Goal: Task Accomplishment & Management: Use online tool/utility

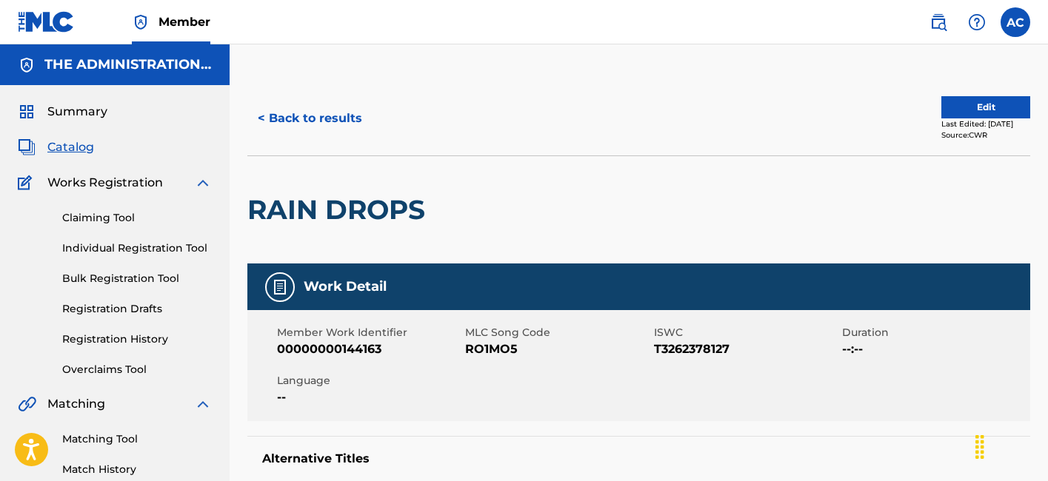
click at [375, 218] on h2 "RAIN DROPS" at bounding box center [339, 209] width 185 height 33
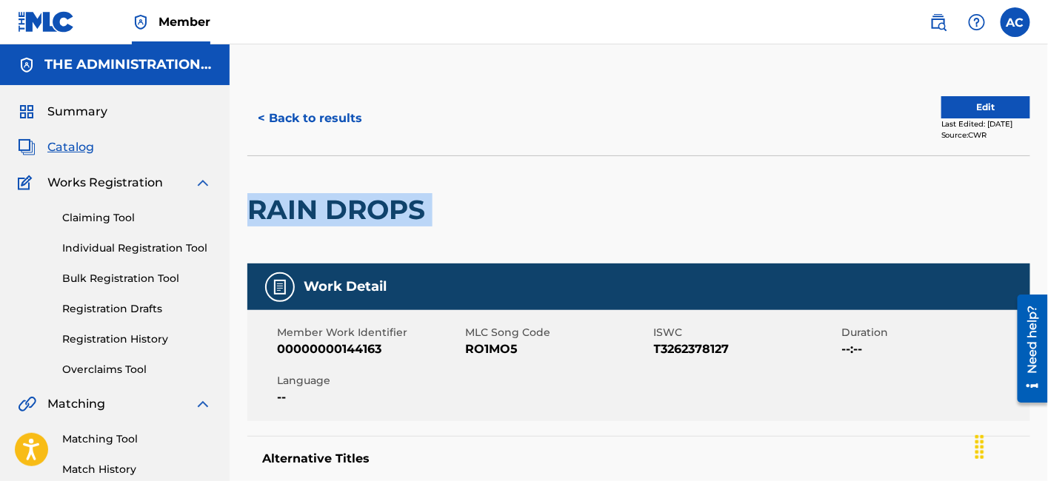
click at [375, 218] on h2 "RAIN DROPS" at bounding box center [339, 209] width 185 height 33
click at [312, 111] on button "< Back to results" at bounding box center [309, 118] width 125 height 37
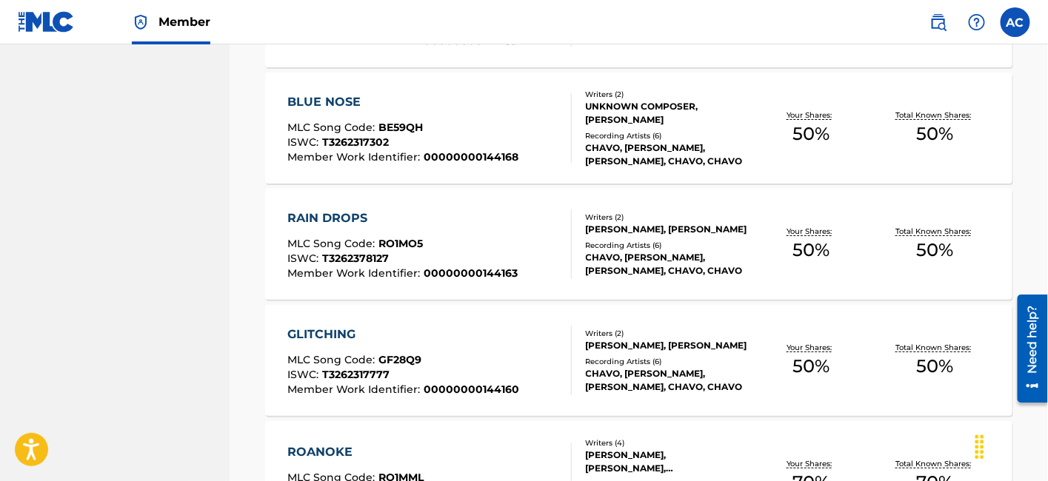
scroll to position [1867, 0]
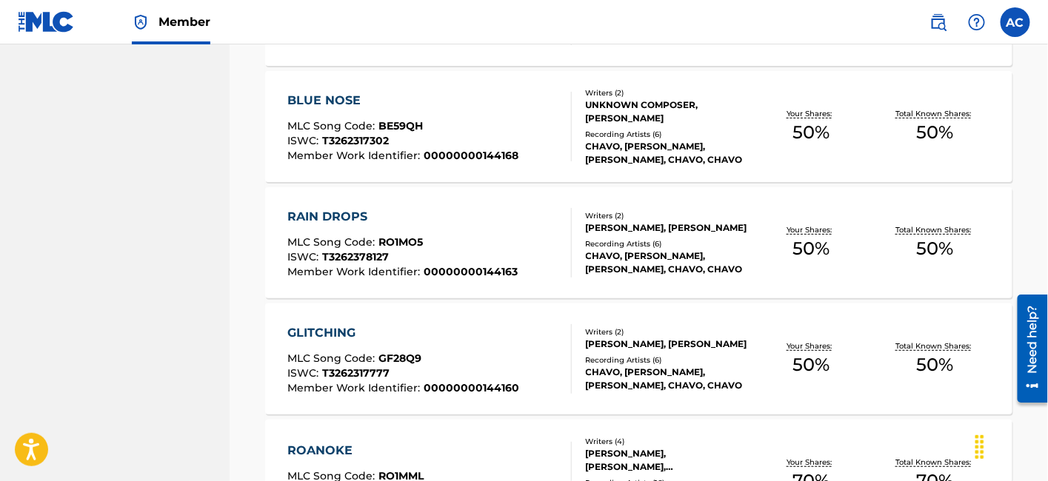
click at [403, 370] on div "ISWC : T3262317777" at bounding box center [403, 375] width 232 height 15
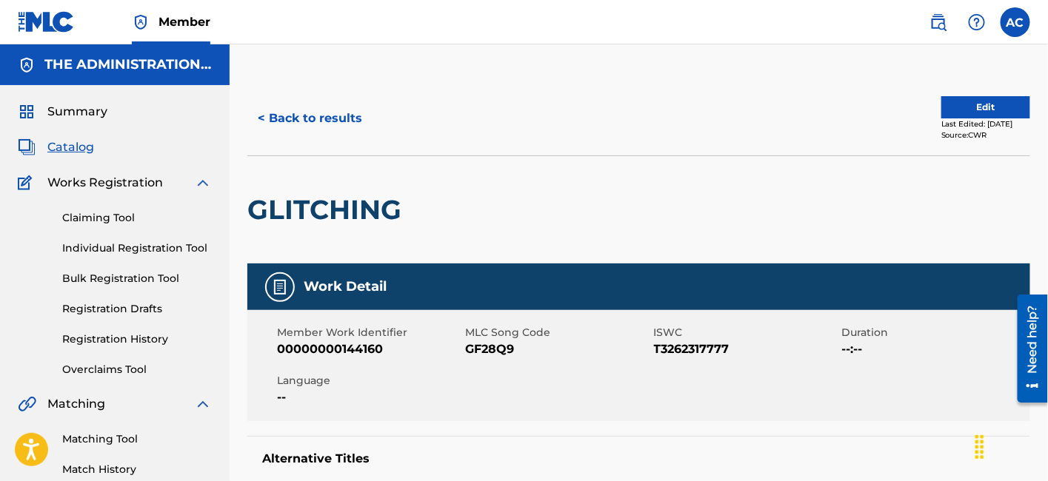
click at [347, 210] on h2 "GLITCHING" at bounding box center [327, 209] width 161 height 33
copy div "GLITCHING"
click at [310, 119] on button "< Back to results" at bounding box center [309, 118] width 125 height 37
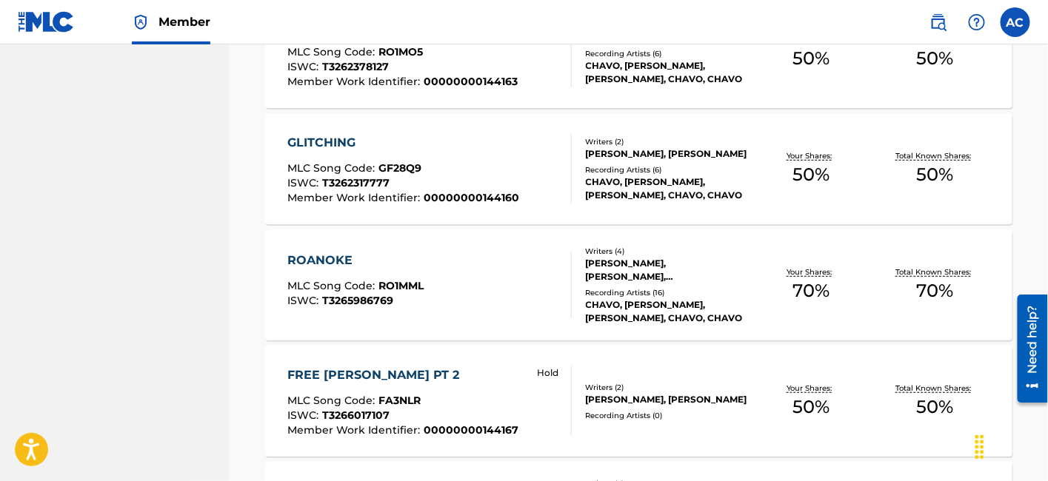
scroll to position [2076, 0]
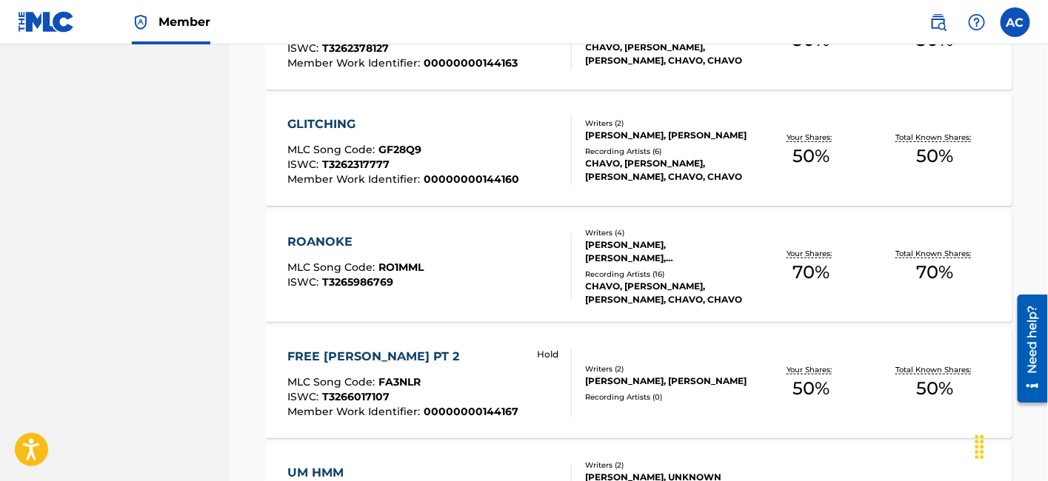
click at [441, 275] on div "ROANOKE MLC Song Code : RO1MML ISWC : T3265986769" at bounding box center [429, 266] width 284 height 67
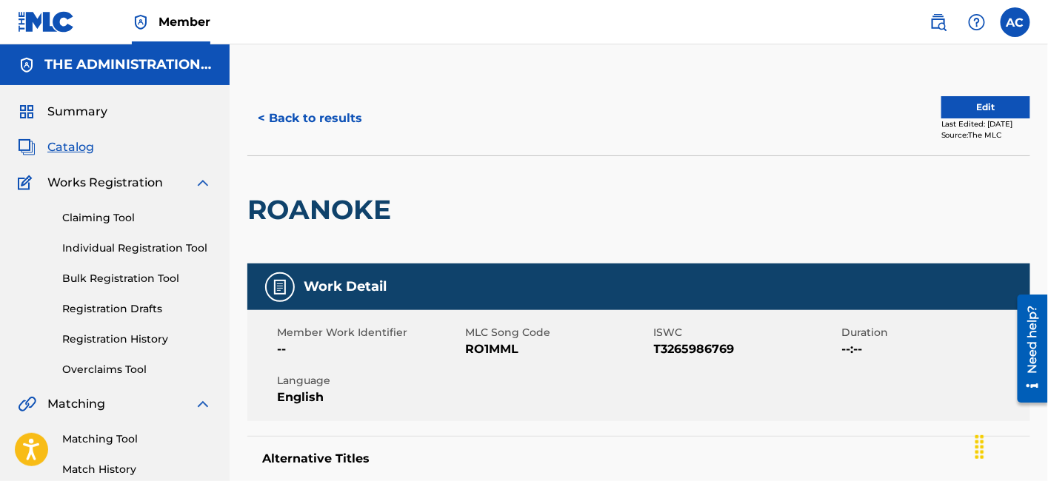
click at [347, 208] on h2 "ROANOKE" at bounding box center [322, 209] width 151 height 33
copy h2 "ROANOKE"
click at [500, 350] on span "RO1MML" at bounding box center [557, 350] width 184 height 18
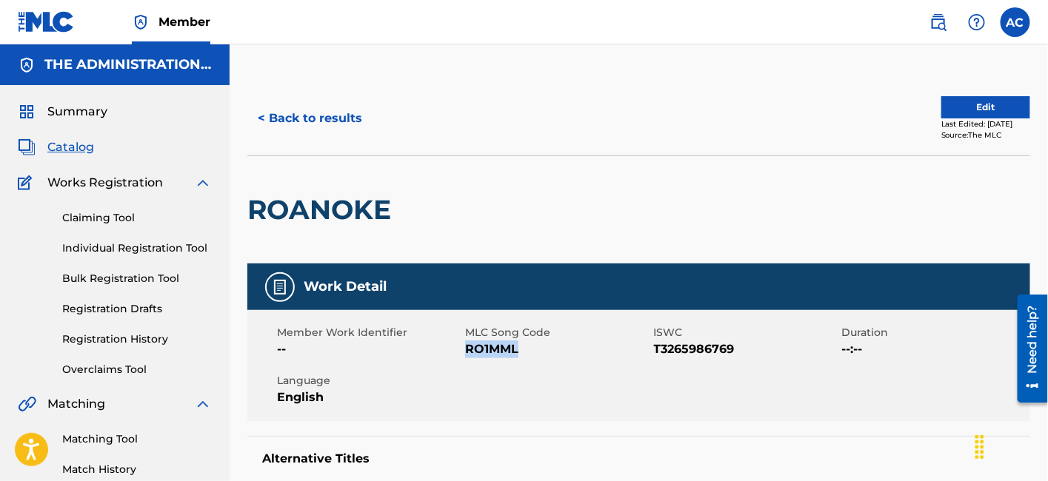
click at [500, 350] on span "RO1MML" at bounding box center [557, 350] width 184 height 18
copy span "RO1MML"
click at [319, 109] on button "< Back to results" at bounding box center [309, 118] width 125 height 37
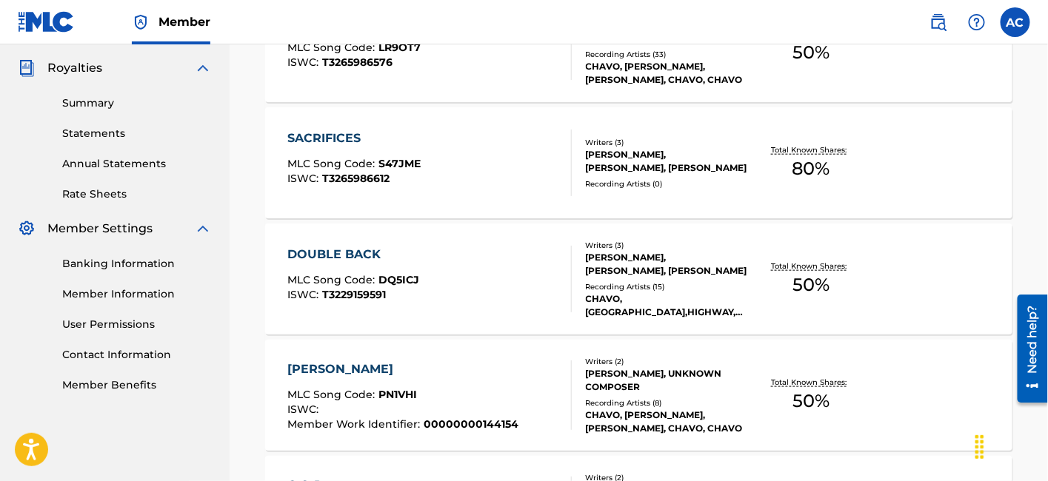
scroll to position [2076, 0]
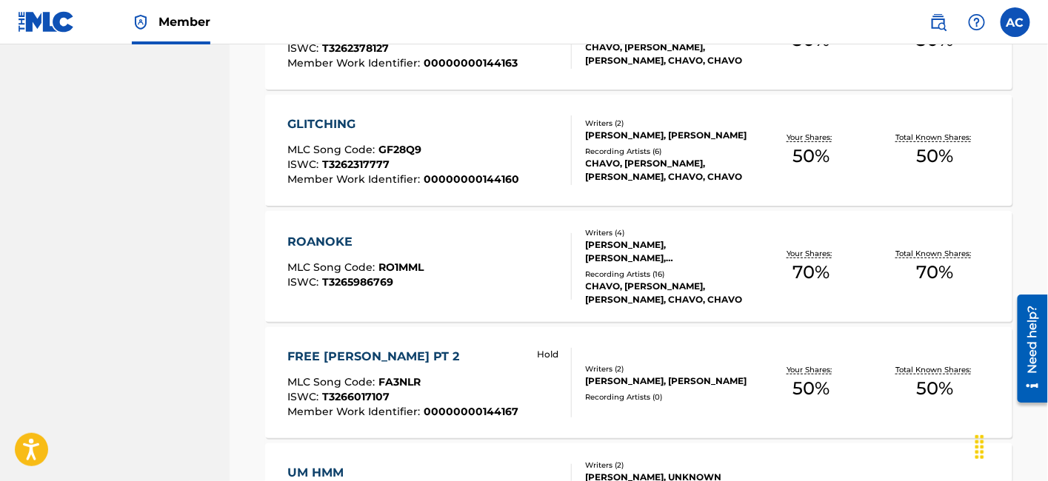
click at [407, 307] on div "ROANOKE MLC Song Code : RO1MML ISWC : T3265986769 Writers ( 4 ) [PERSON_NAME], …" at bounding box center [638, 266] width 747 height 111
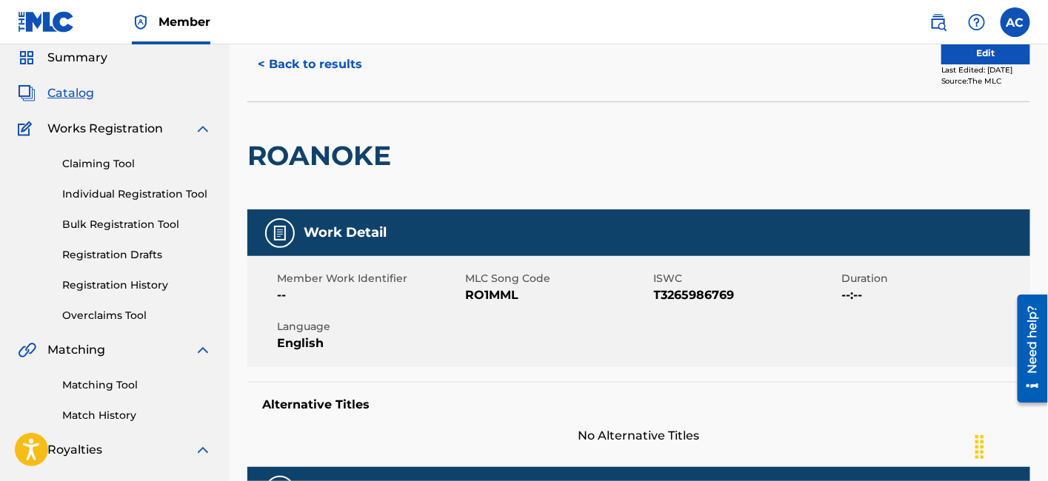
scroll to position [55, 0]
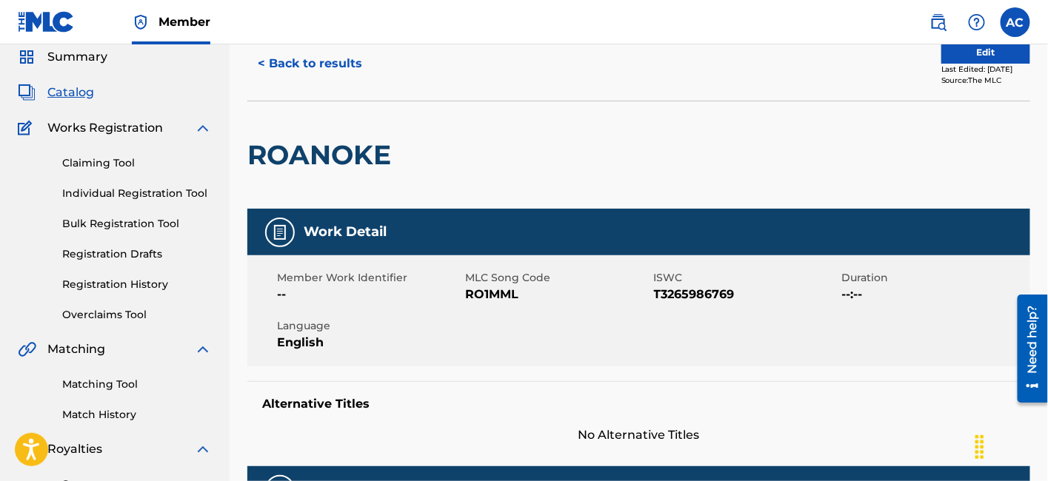
click at [339, 79] on button "< Back to results" at bounding box center [309, 63] width 125 height 37
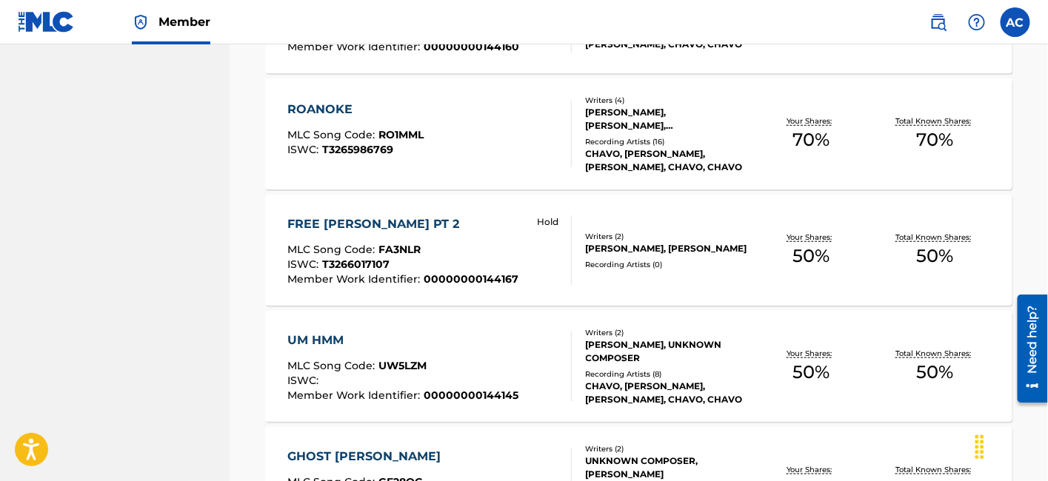
scroll to position [2210, 0]
click at [457, 251] on div "MLC Song Code : FA3NLR" at bounding box center [402, 251] width 231 height 15
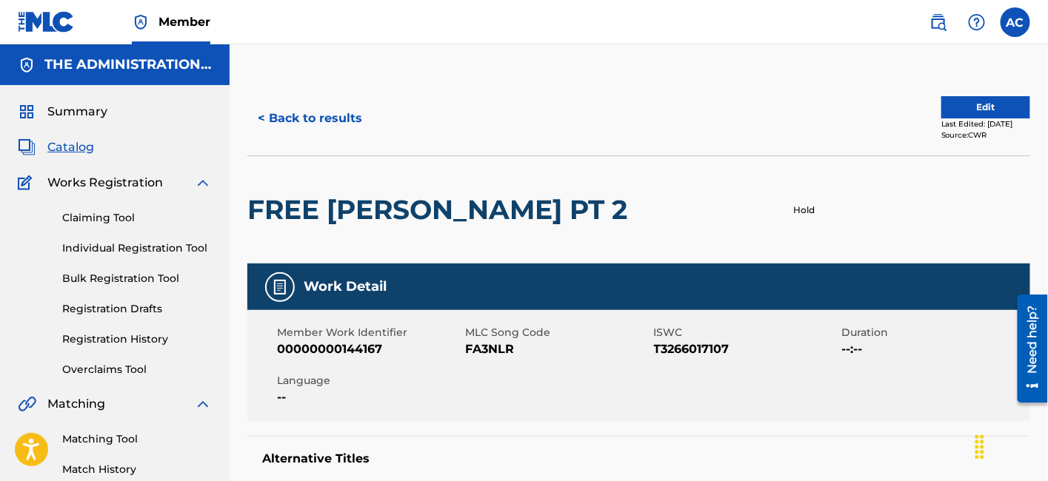
click at [347, 214] on h2 "FREE [PERSON_NAME] PT 2" at bounding box center [440, 209] width 387 height 33
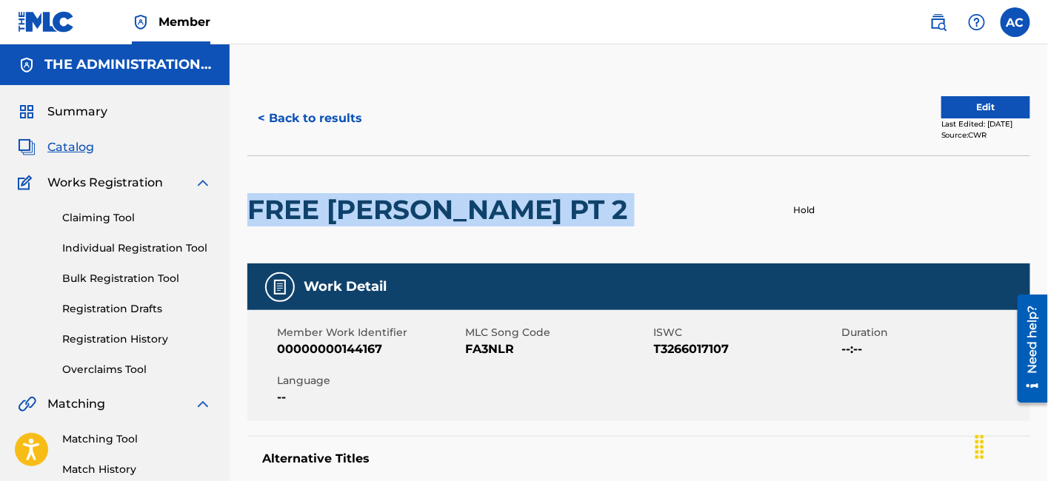
click at [347, 214] on h2 "FREE [PERSON_NAME] PT 2" at bounding box center [440, 209] width 387 height 33
copy div "FREE [PERSON_NAME] PT 2"
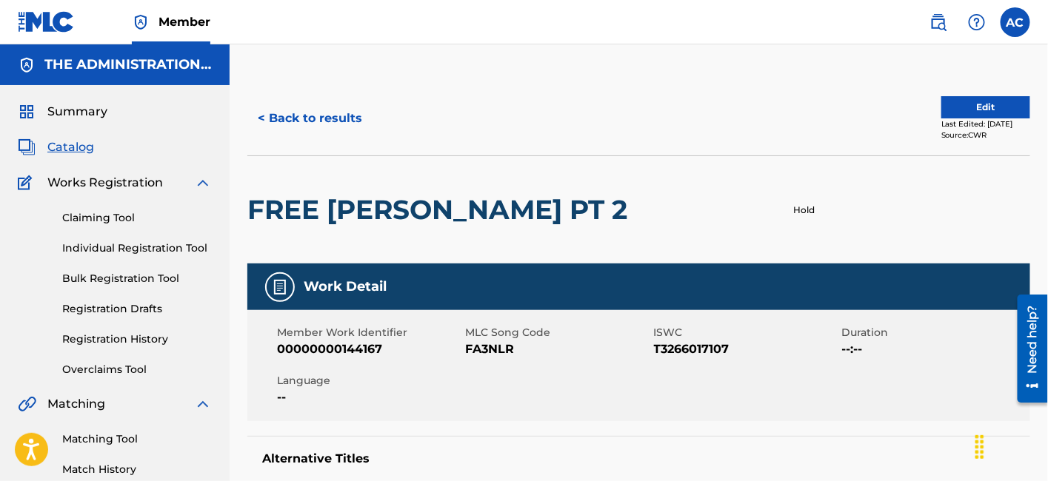
click at [503, 356] on span "FA3NLR" at bounding box center [557, 350] width 184 height 18
copy span "FA3NLR"
click at [309, 113] on button "< Back to results" at bounding box center [309, 118] width 125 height 37
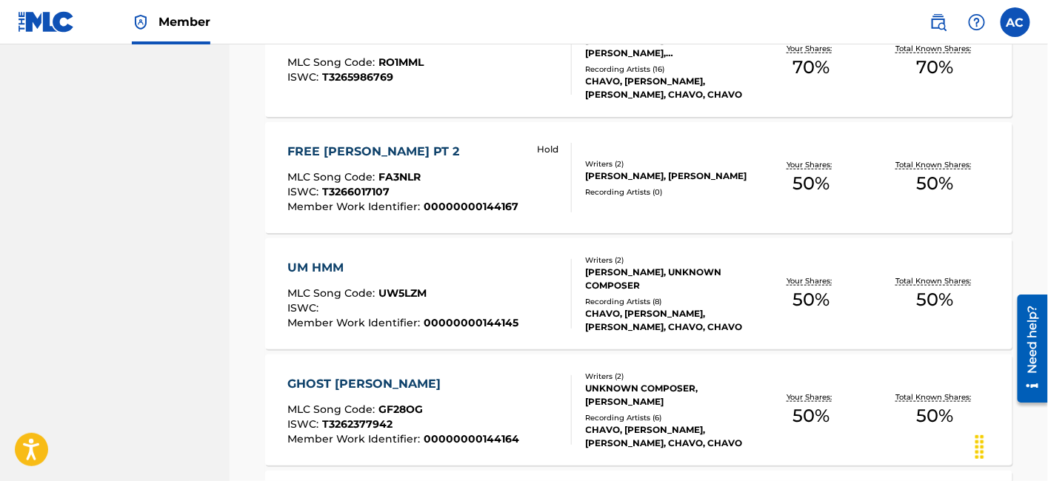
scroll to position [2282, 0]
click at [424, 287] on span "UW5LZM" at bounding box center [402, 292] width 48 height 13
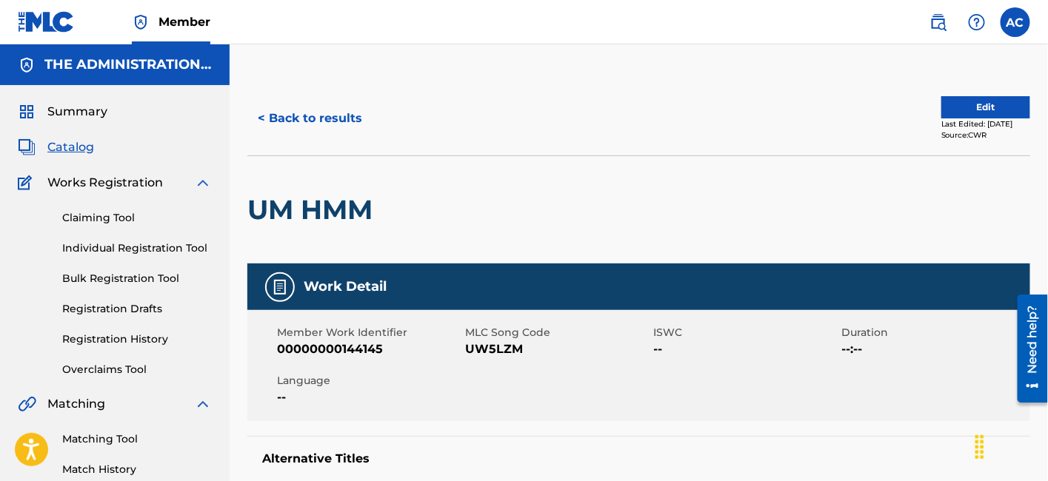
click at [356, 193] on h2 "UM HMM" at bounding box center [313, 209] width 133 height 33
drag, startPoint x: 356, startPoint y: 193, endPoint x: 324, endPoint y: 206, distance: 35.2
click at [324, 206] on h2 "UM HMM" at bounding box center [313, 209] width 133 height 33
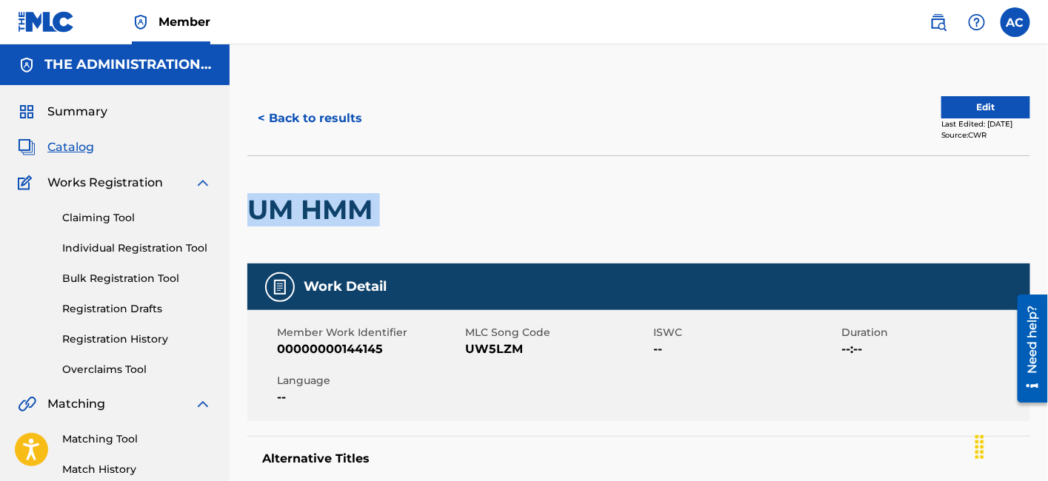
copy div "UM HMM"
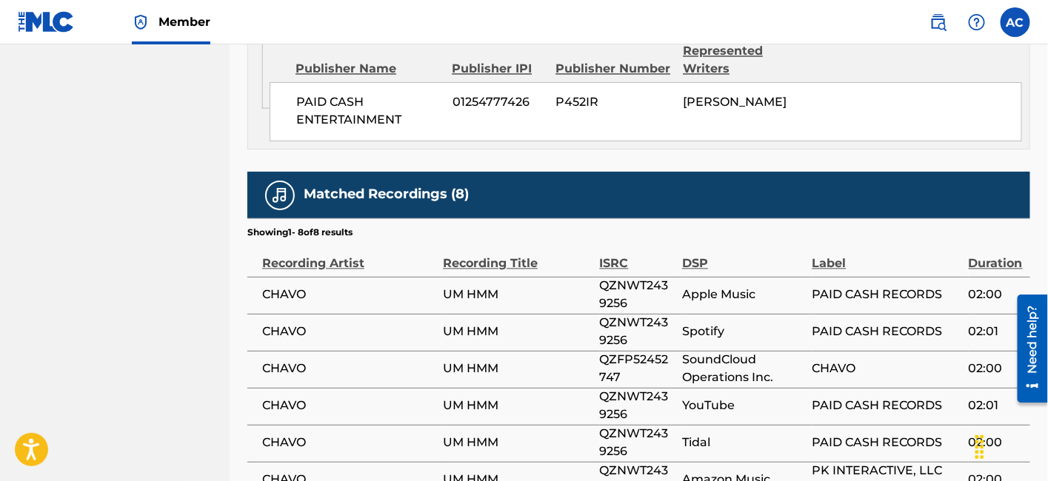
scroll to position [939, 0]
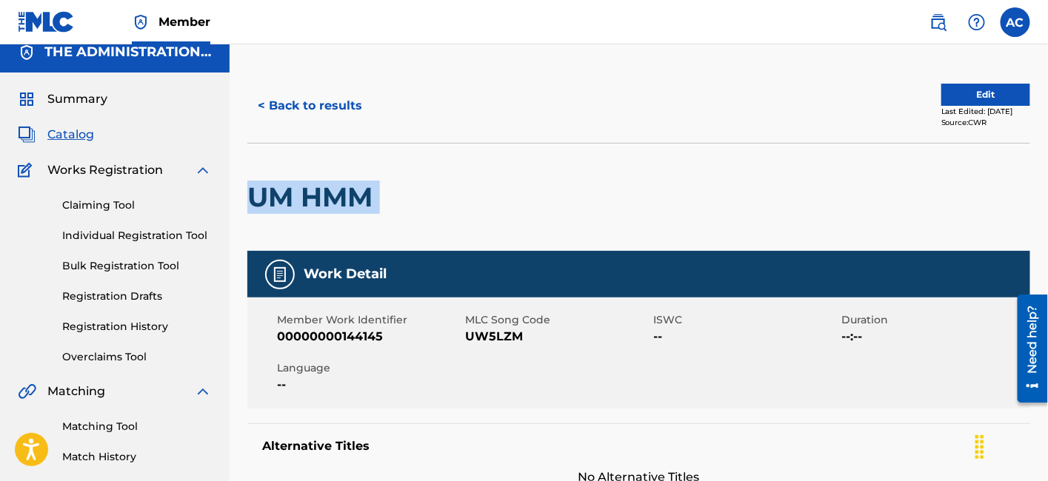
click at [344, 113] on button "< Back to results" at bounding box center [309, 105] width 125 height 37
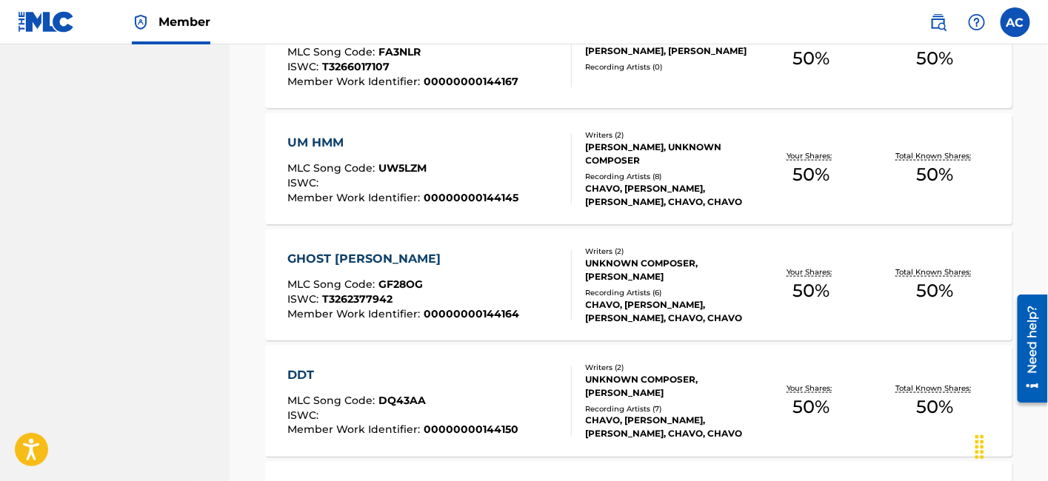
scroll to position [2408, 0]
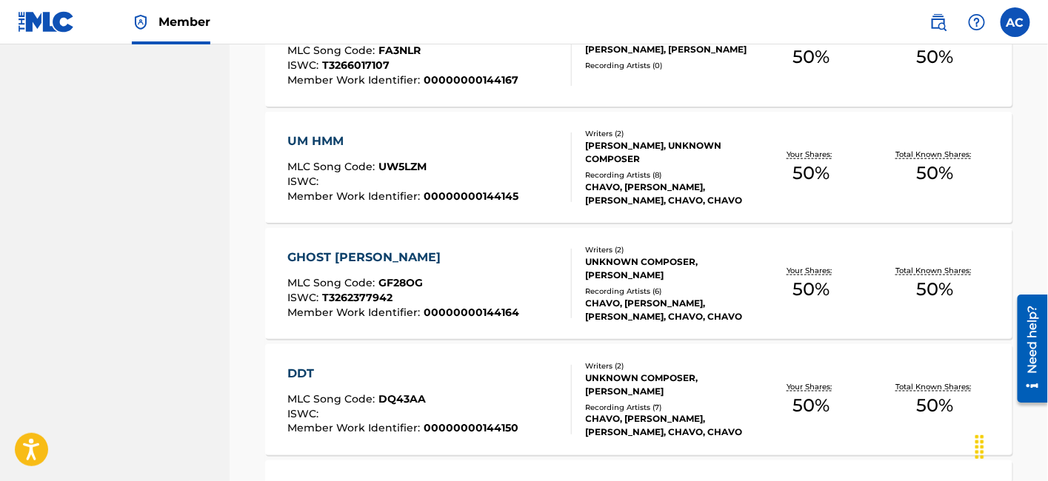
click at [409, 263] on div "GHOST [PERSON_NAME]" at bounding box center [403, 258] width 232 height 18
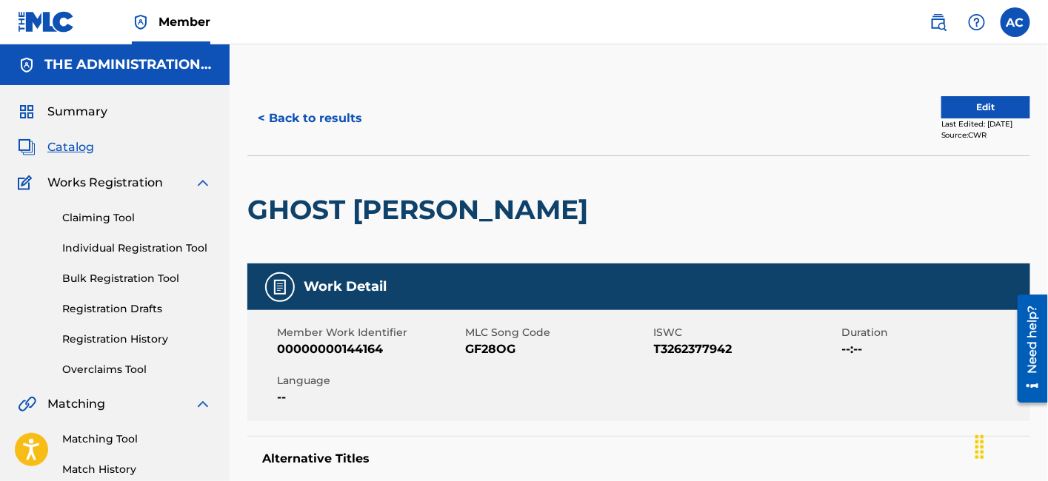
click at [399, 195] on h2 "GHOST [PERSON_NAME]" at bounding box center [421, 209] width 348 height 33
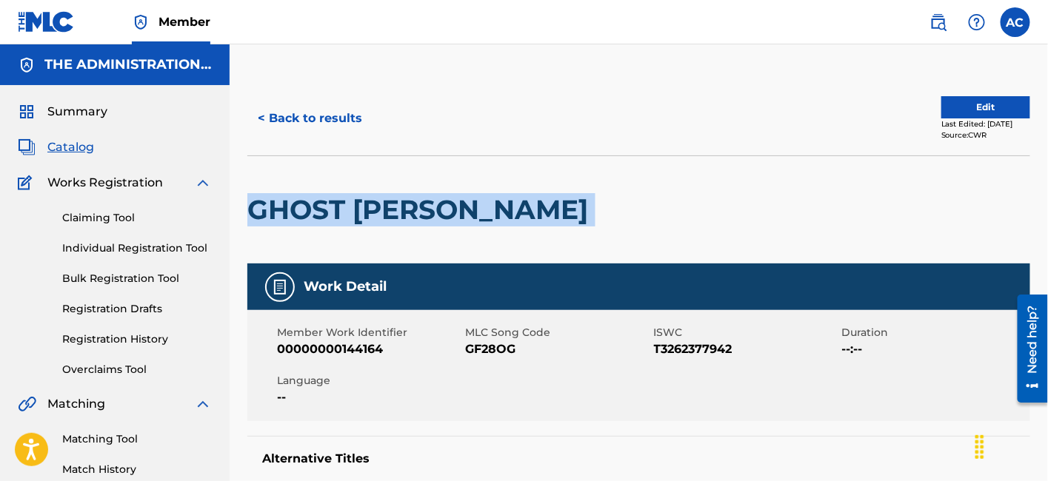
click at [399, 195] on h2 "GHOST [PERSON_NAME]" at bounding box center [421, 209] width 348 height 33
copy div "GHOST [PERSON_NAME]"
click at [341, 123] on button "< Back to results" at bounding box center [309, 118] width 125 height 37
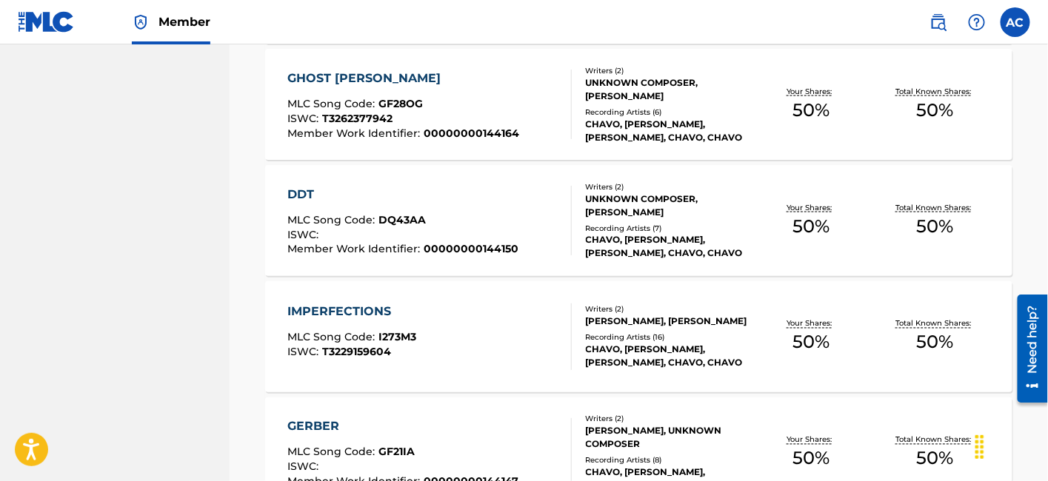
scroll to position [2595, 0]
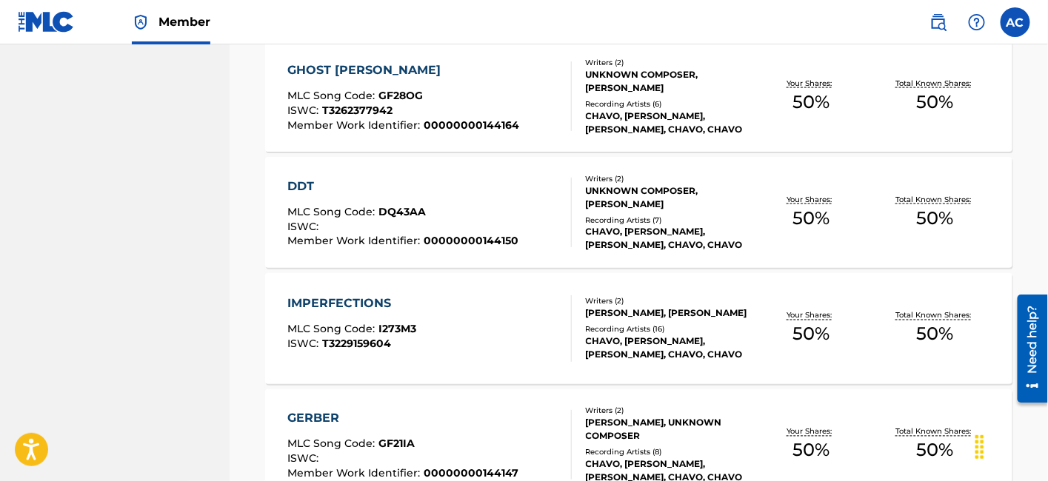
drag, startPoint x: 440, startPoint y: 221, endPoint x: 430, endPoint y: 208, distance: 15.8
click at [430, 208] on div "MLC Song Code : DQ43AA" at bounding box center [402, 214] width 231 height 15
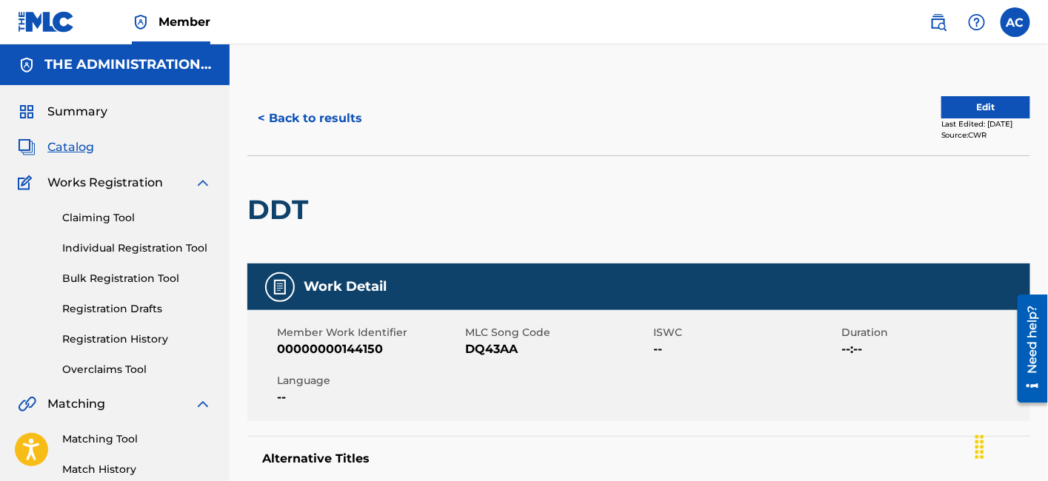
click at [302, 198] on h2 "DDT" at bounding box center [281, 209] width 68 height 33
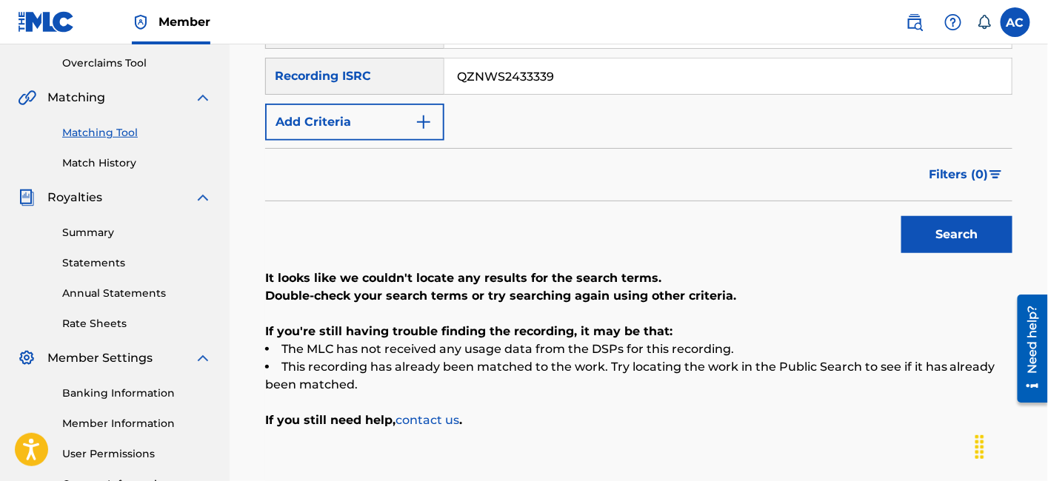
click at [526, 88] on input "QZNWS2433339" at bounding box center [727, 76] width 567 height 36
type input "QZKUS2304555"
click at [901, 216] on button "Search" at bounding box center [956, 234] width 111 height 37
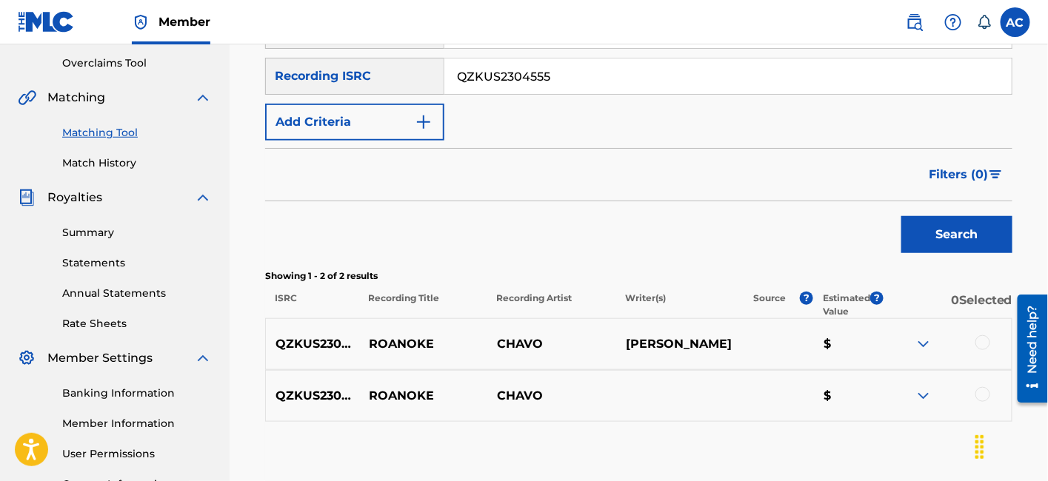
click at [983, 346] on div at bounding box center [982, 342] width 15 height 15
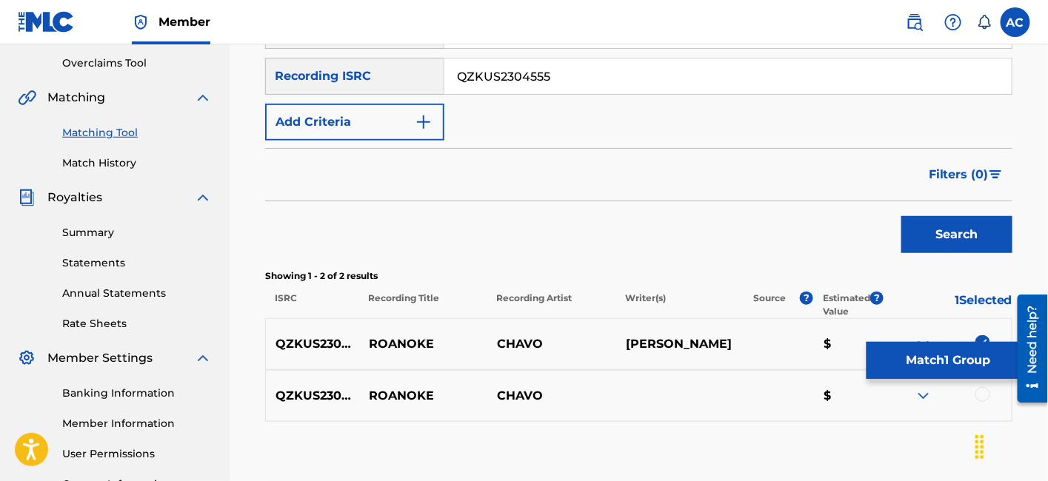
click at [982, 395] on div at bounding box center [982, 394] width 15 height 15
click at [913, 361] on button "Match 2 Groups" at bounding box center [948, 360] width 164 height 37
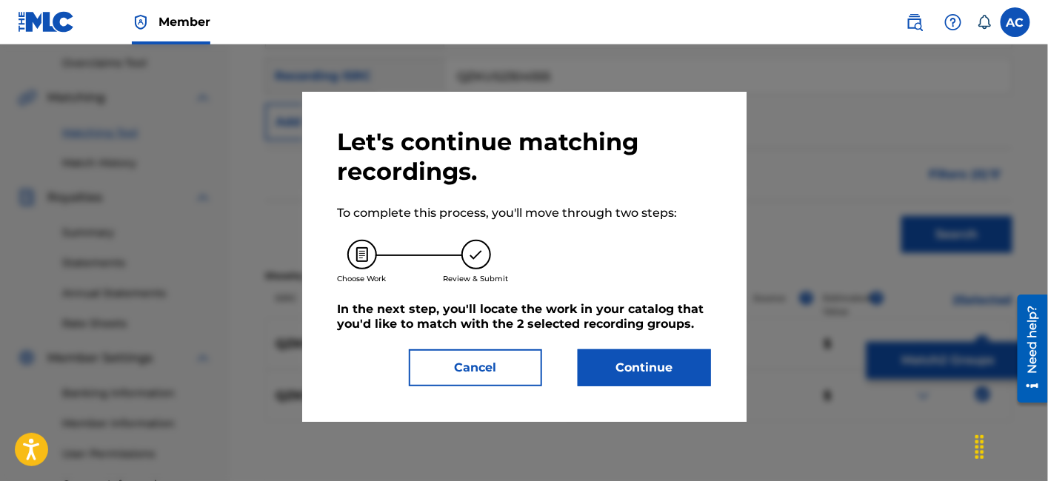
click at [652, 375] on button "Continue" at bounding box center [644, 368] width 133 height 37
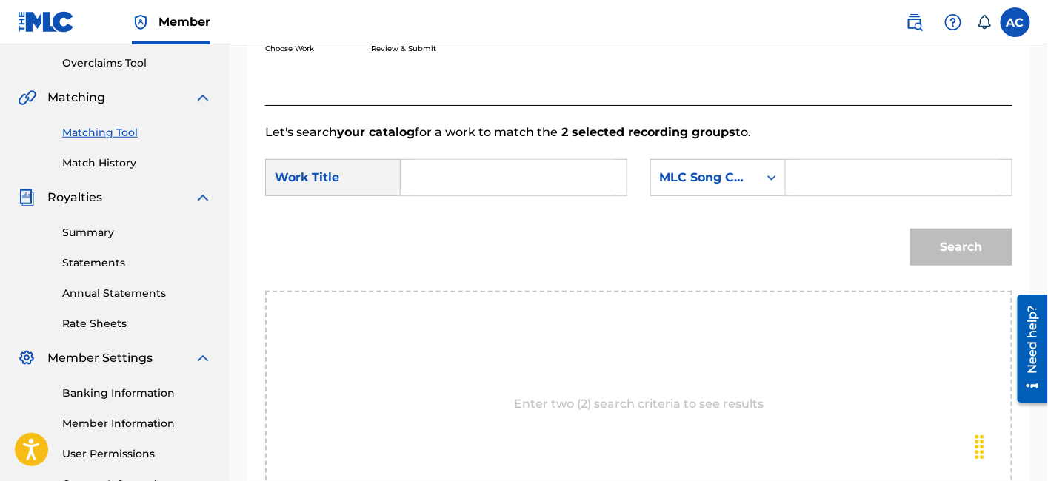
click at [463, 181] on input "Search Form" at bounding box center [513, 178] width 201 height 36
paste input "ROANOKE"
type input "ROANOKE"
click at [809, 167] on input "Search Form" at bounding box center [898, 178] width 201 height 36
paste input "RO1MML"
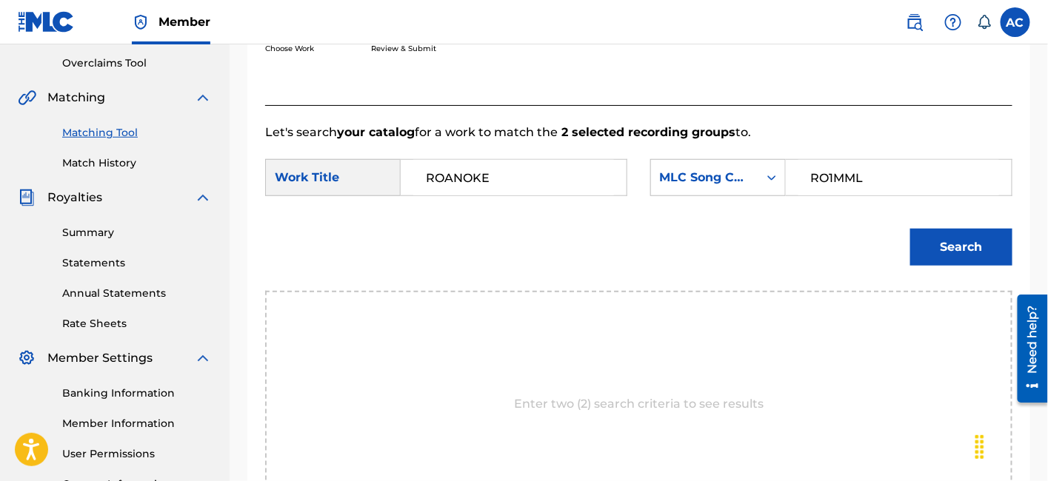
type input "RO1MML"
click at [910, 229] on button "Search" at bounding box center [961, 247] width 102 height 37
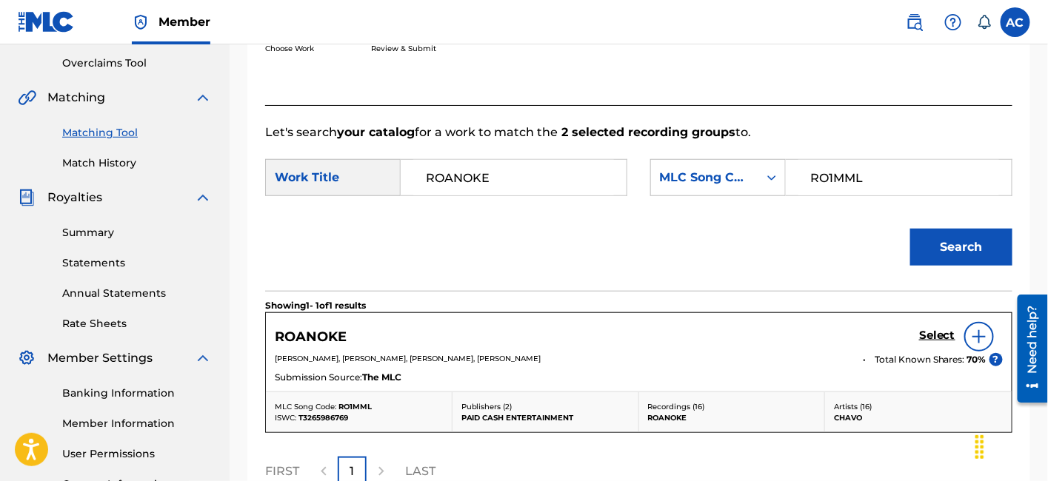
click at [936, 341] on h5 "Select" at bounding box center [937, 336] width 36 height 14
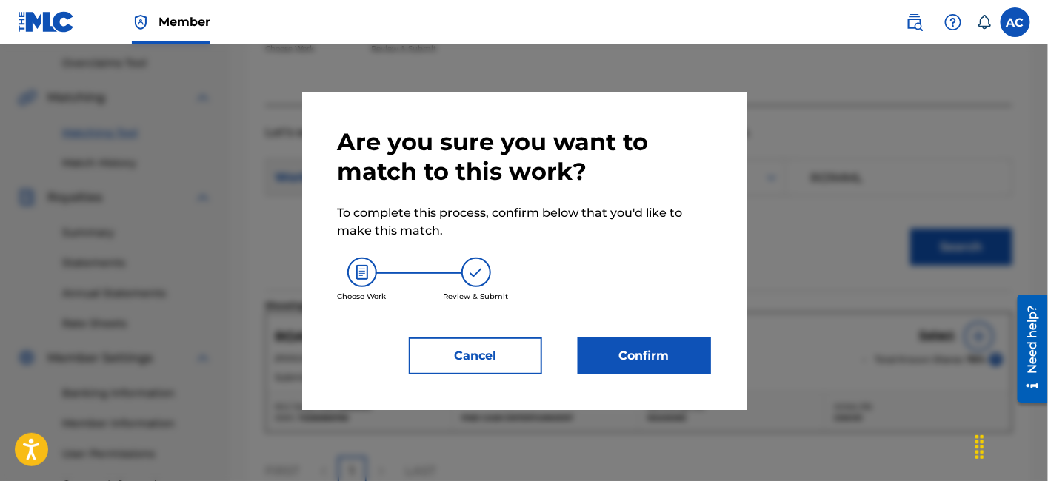
click at [632, 359] on button "Confirm" at bounding box center [644, 356] width 133 height 37
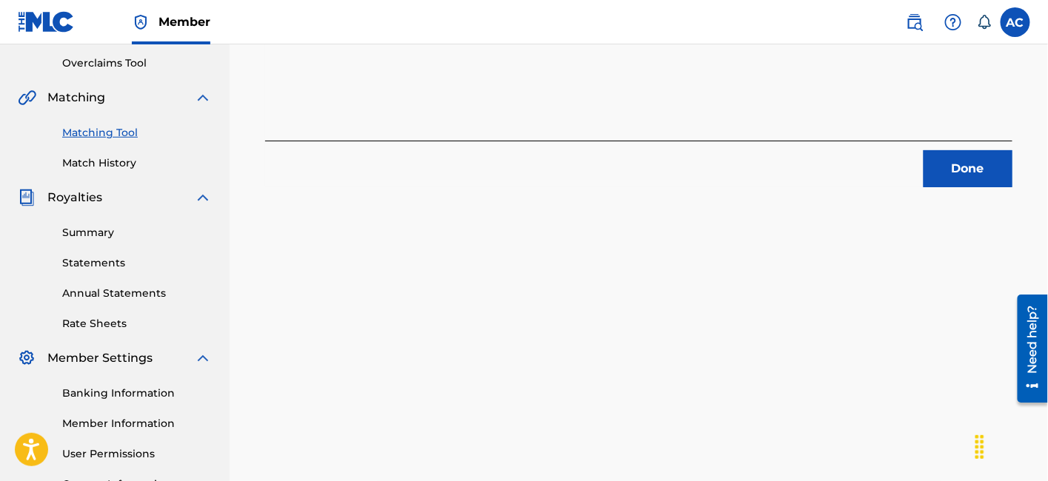
click at [964, 175] on button "Done" at bounding box center [967, 168] width 89 height 37
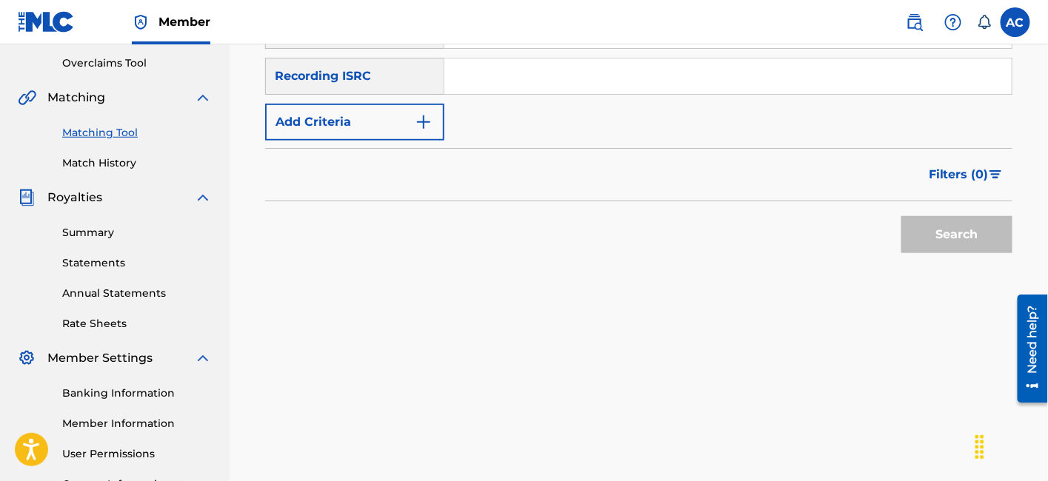
click at [537, 93] on input "Search Form" at bounding box center [727, 76] width 567 height 36
paste input "QZNWS2433338"
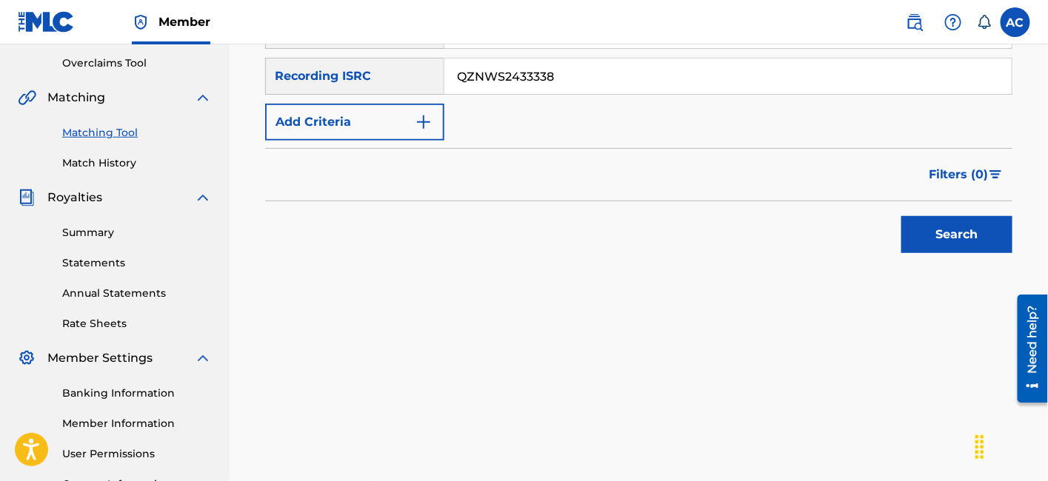
type input "QZNWS2433338"
click at [901, 216] on button "Search" at bounding box center [956, 234] width 111 height 37
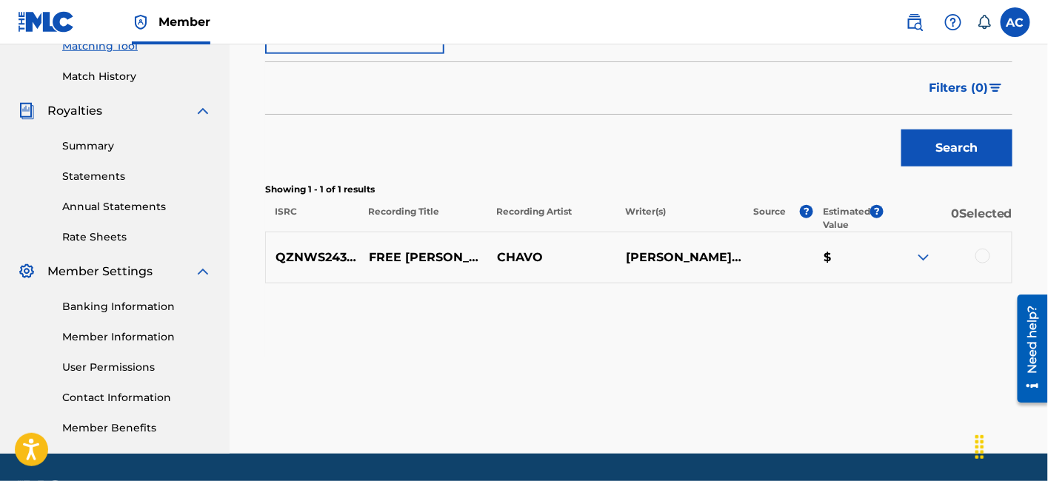
scroll to position [405, 0]
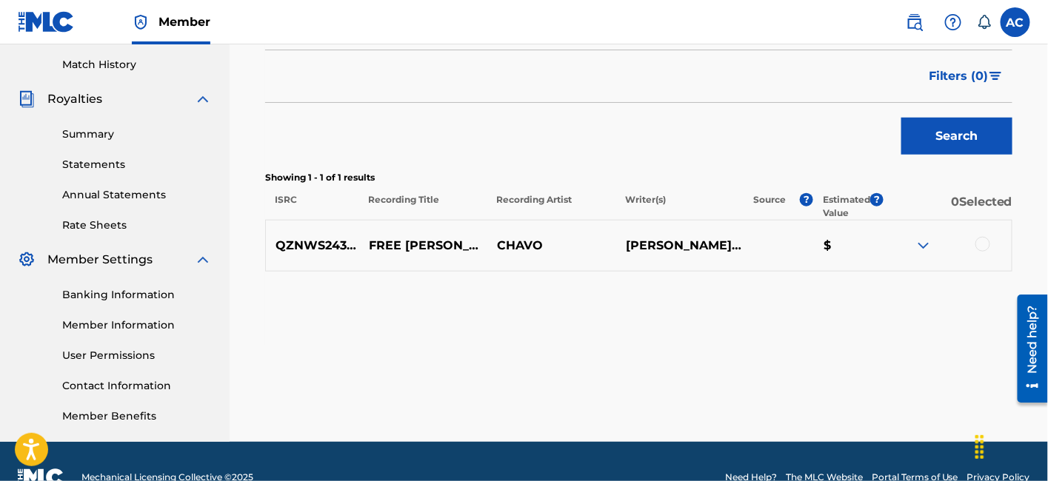
click at [980, 241] on div at bounding box center [982, 244] width 15 height 15
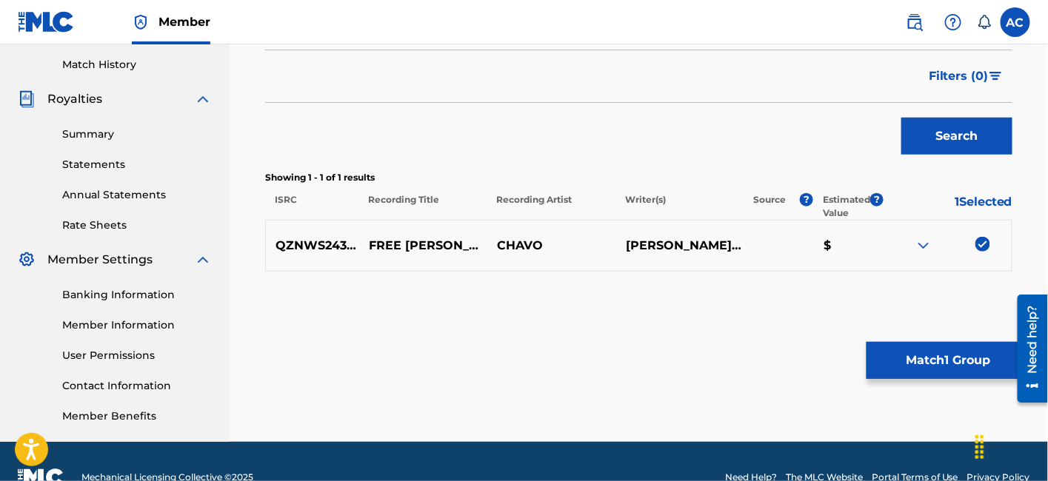
click at [910, 352] on button "Match 1 Group" at bounding box center [948, 360] width 164 height 37
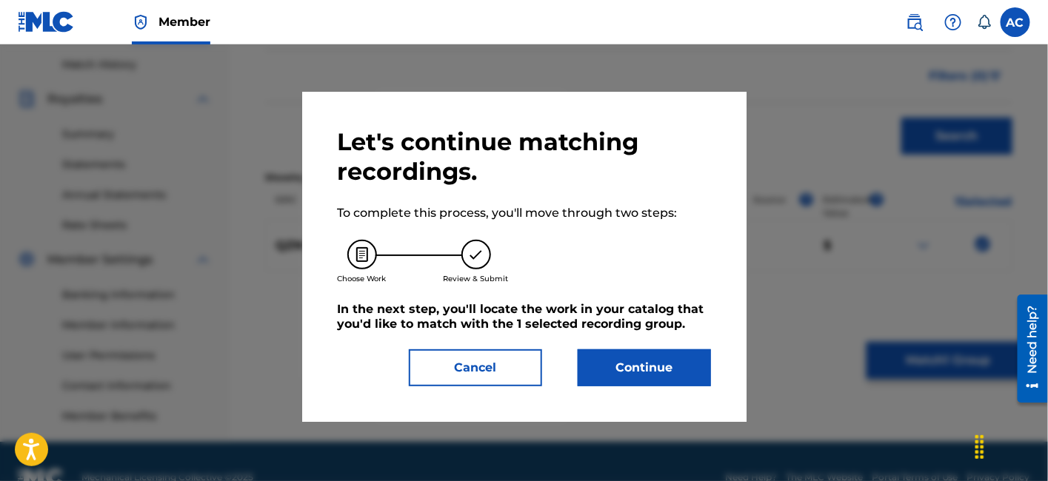
click at [692, 377] on button "Continue" at bounding box center [644, 368] width 133 height 37
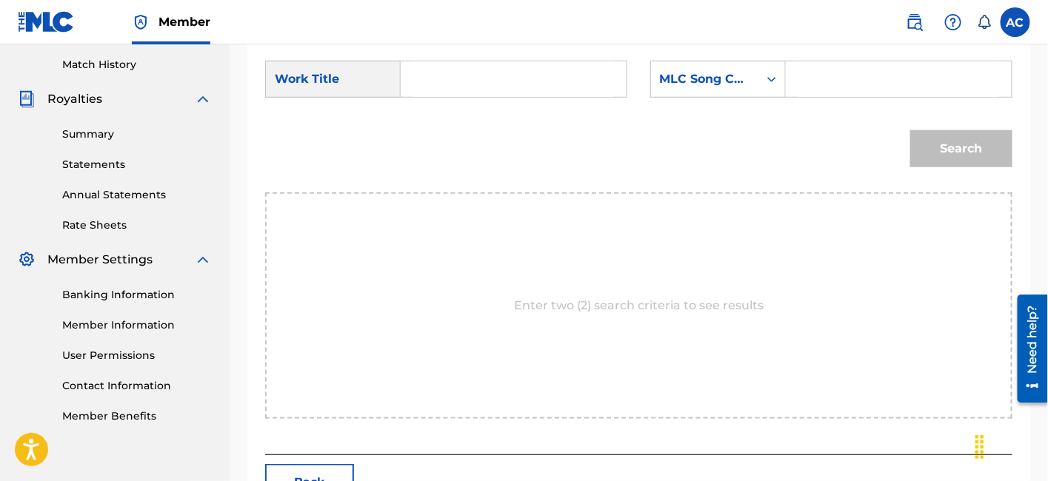
click at [514, 93] on input "Search Form" at bounding box center [513, 79] width 201 height 36
paste input "FREE [PERSON_NAME] PT 2"
type input "FREE [PERSON_NAME] PT 2"
click at [827, 100] on div "SearchWithCriteria19dedde4-73e2-4570-953f-1be0381f6323 Work Title FREE MAX B PT…" at bounding box center [638, 84] width 747 height 46
drag, startPoint x: 827, startPoint y: 100, endPoint x: 815, endPoint y: 62, distance: 39.8
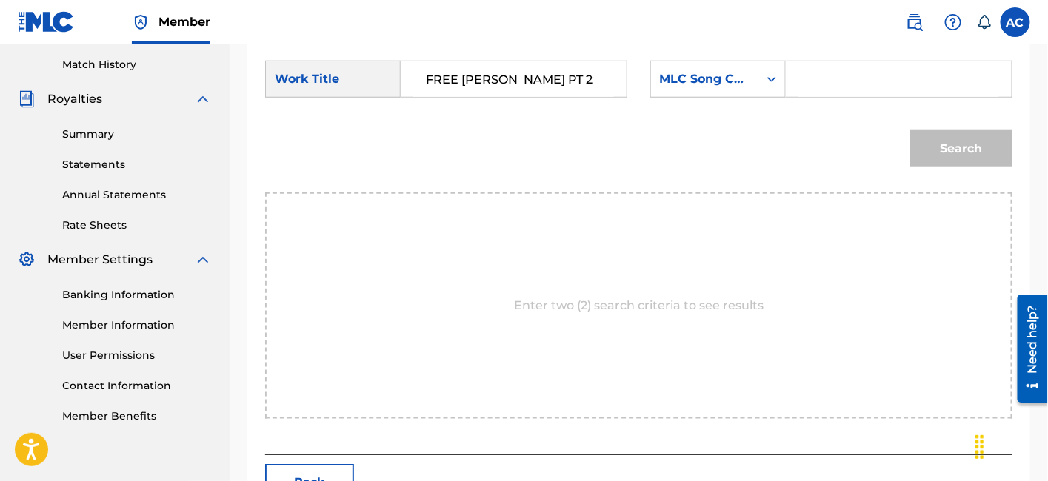
click at [815, 62] on div "SearchWithCriteria19dedde4-73e2-4570-953f-1be0381f6323 Work Title FREE MAX B PT…" at bounding box center [638, 84] width 747 height 46
paste input "FA3NLR"
type input "FA3NLR"
click at [927, 159] on button "Search" at bounding box center [961, 148] width 102 height 37
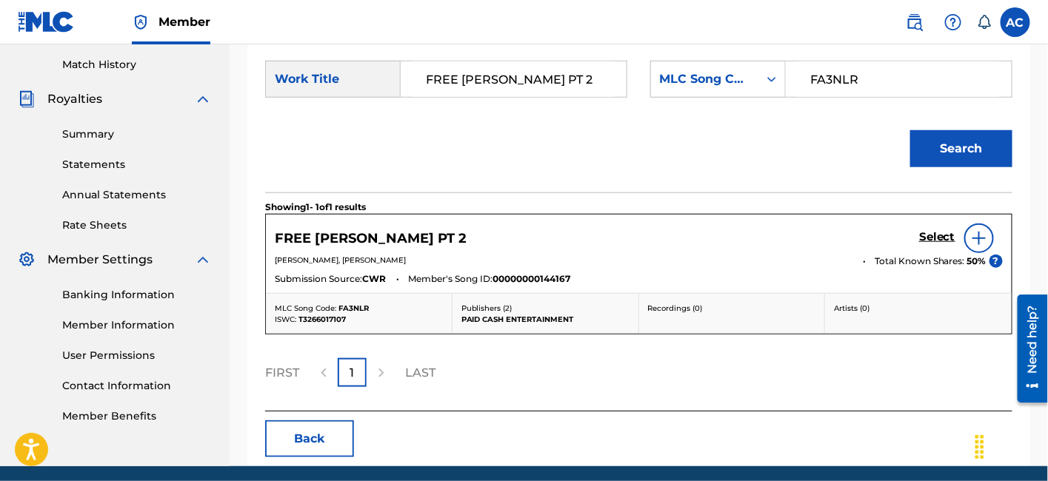
click at [940, 242] on h5 "Select" at bounding box center [937, 237] width 36 height 14
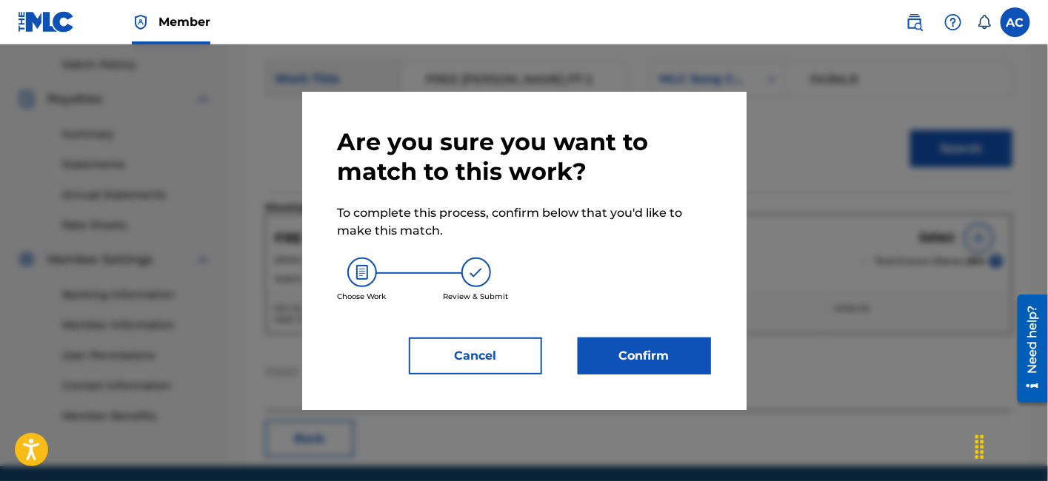
click at [698, 338] on button "Confirm" at bounding box center [644, 356] width 133 height 37
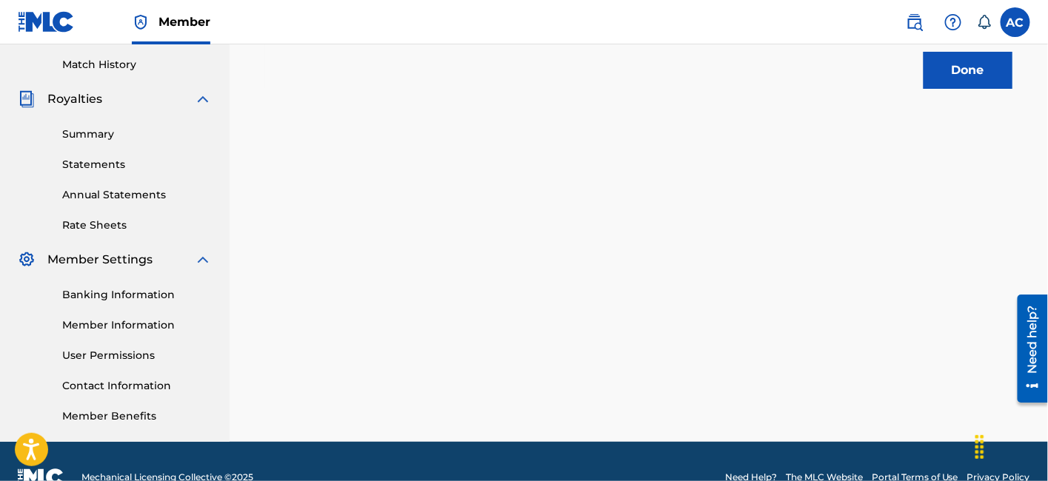
click at [953, 85] on button "Done" at bounding box center [967, 70] width 89 height 37
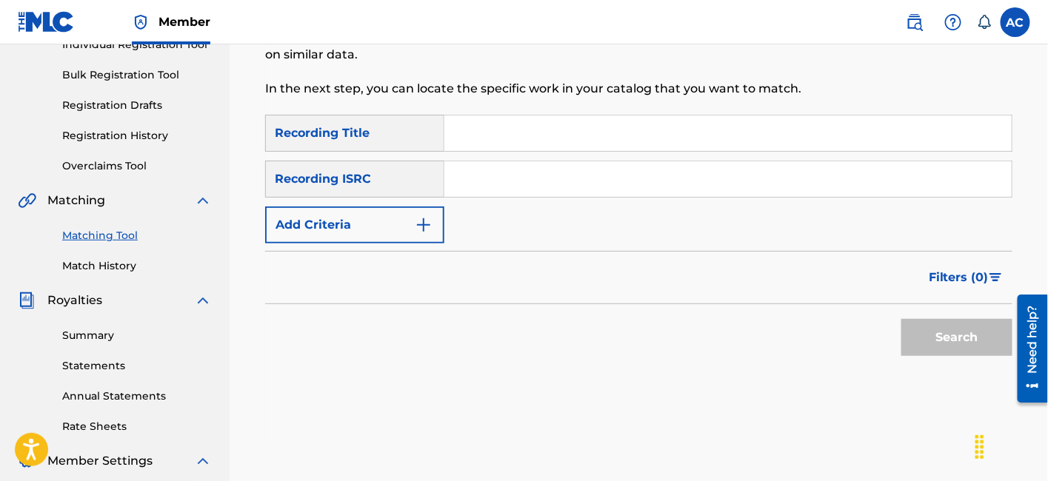
scroll to position [202, 0]
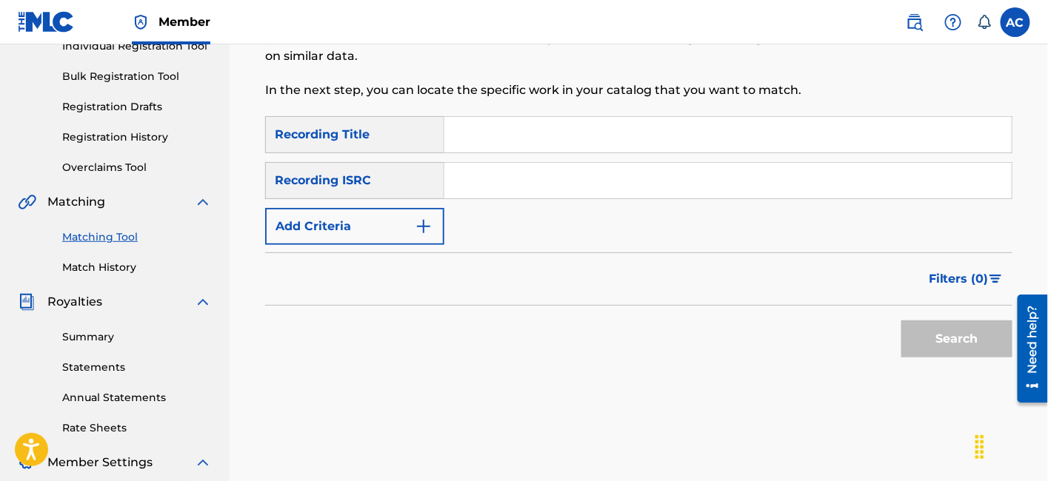
drag, startPoint x: 579, startPoint y: 189, endPoint x: 544, endPoint y: 177, distance: 37.5
click at [544, 177] on input "Search Form" at bounding box center [727, 181] width 567 height 36
paste input "QZNWS2433335"
type input "QZNWS2433335"
click at [970, 321] on button "Search" at bounding box center [956, 339] width 111 height 37
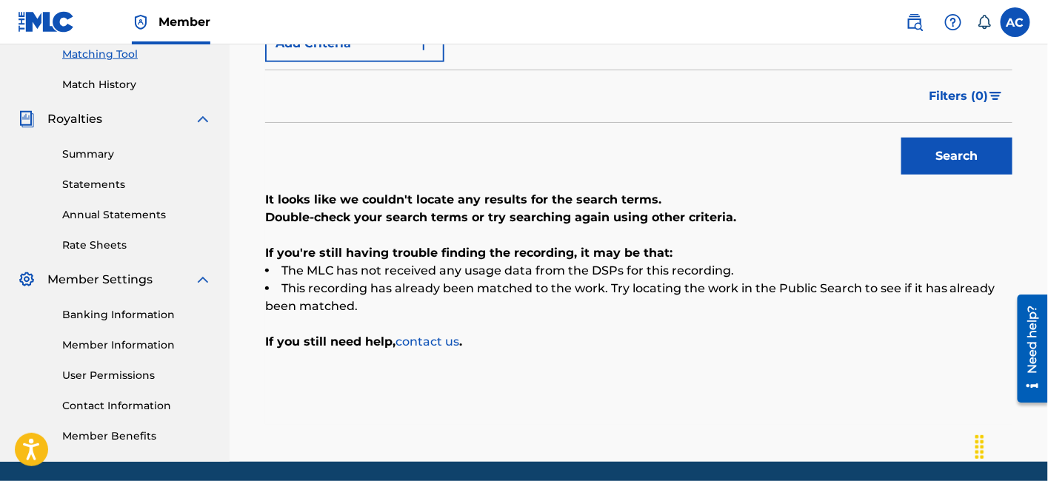
scroll to position [436, 0]
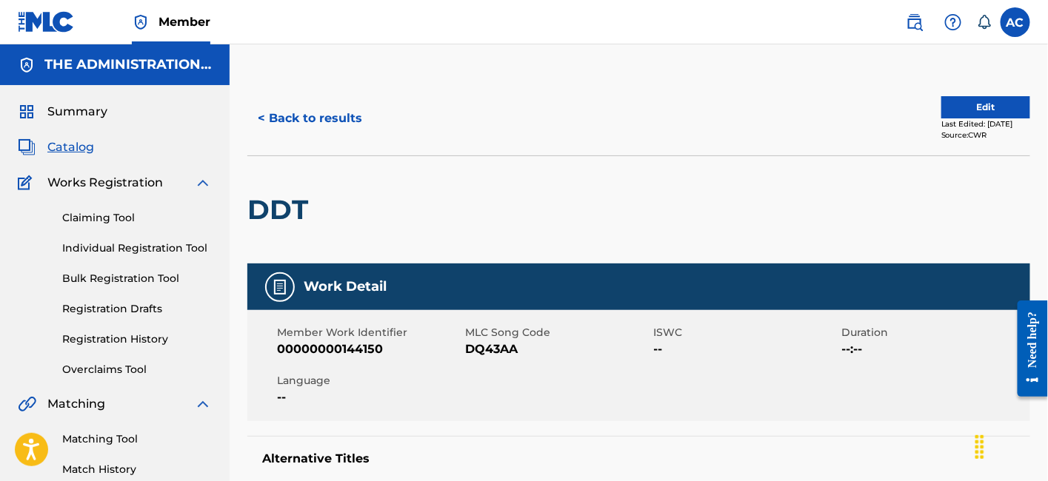
click at [292, 209] on h2 "DDT" at bounding box center [281, 209] width 68 height 33
copy h2 "DDT"
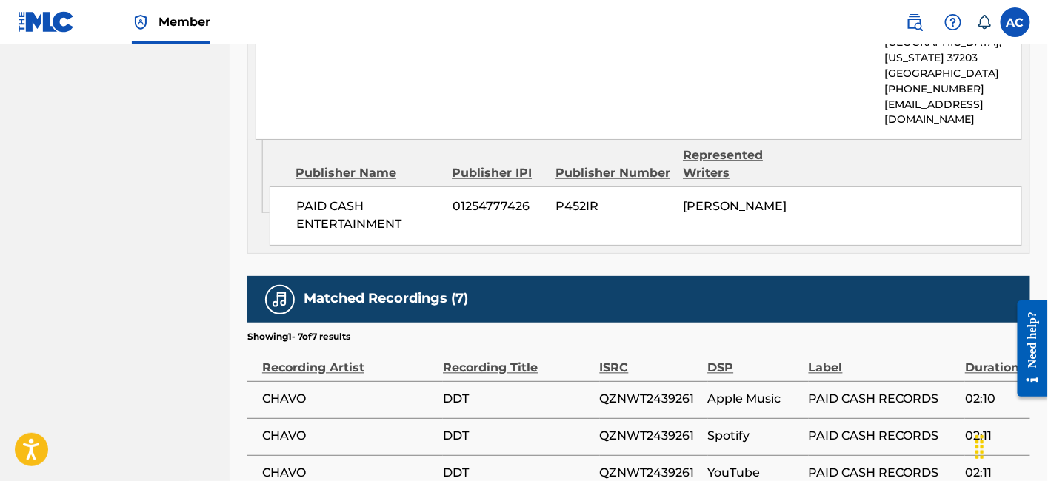
scroll to position [827, 0]
